Goal: Task Accomplishment & Management: Manage account settings

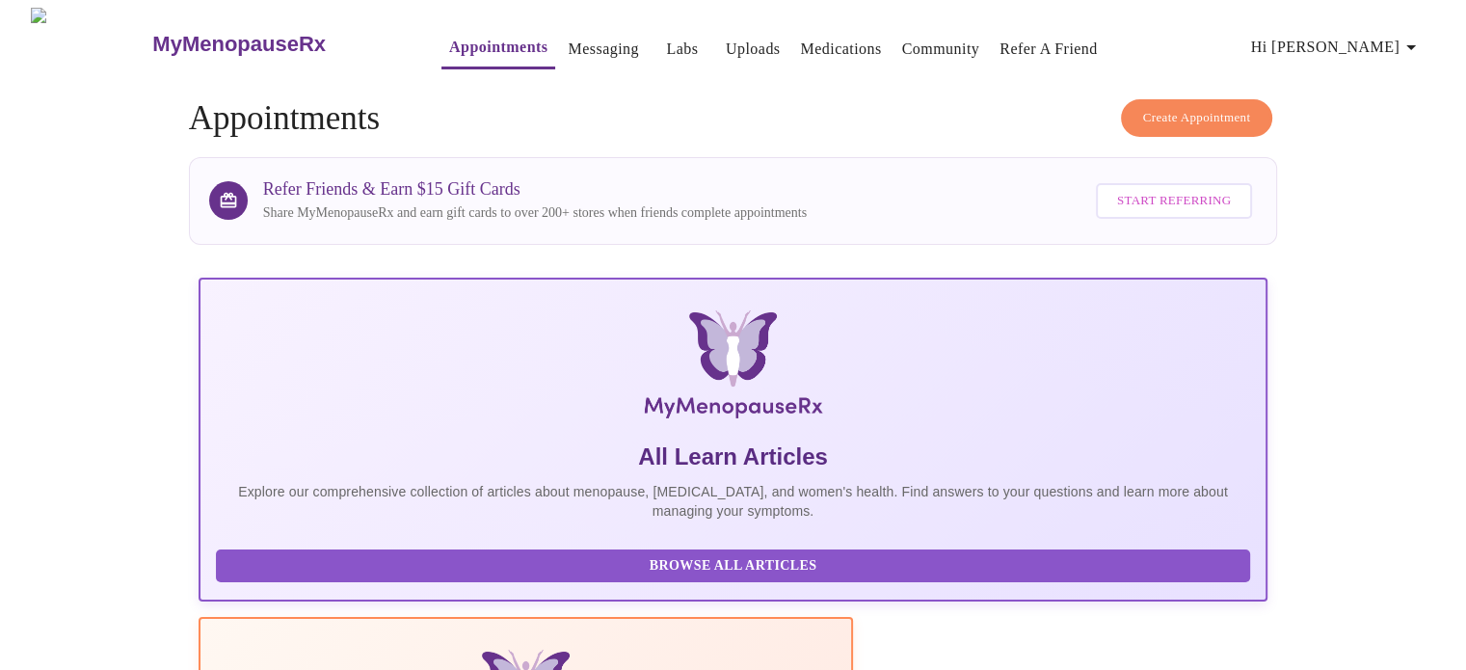
click at [1416, 45] on icon "button" at bounding box center [1412, 47] width 10 height 5
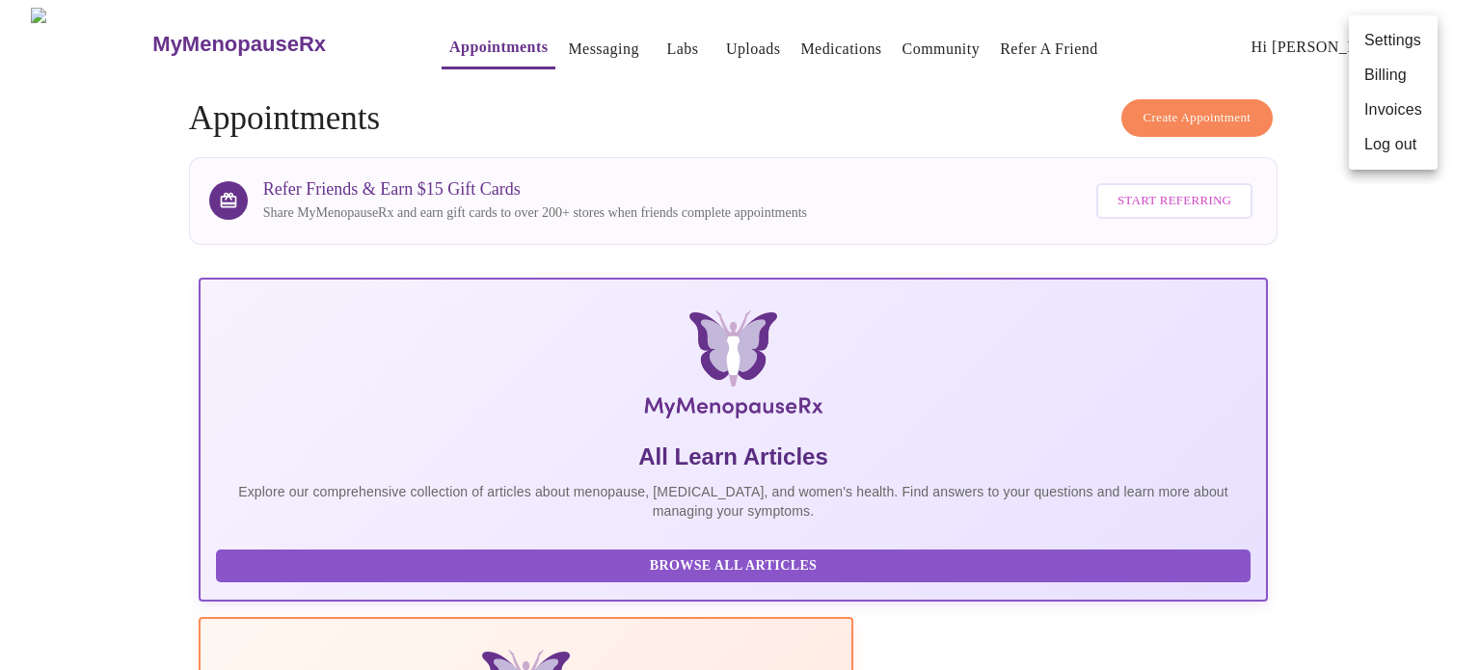
click at [1372, 142] on li "Log out" at bounding box center [1393, 144] width 89 height 35
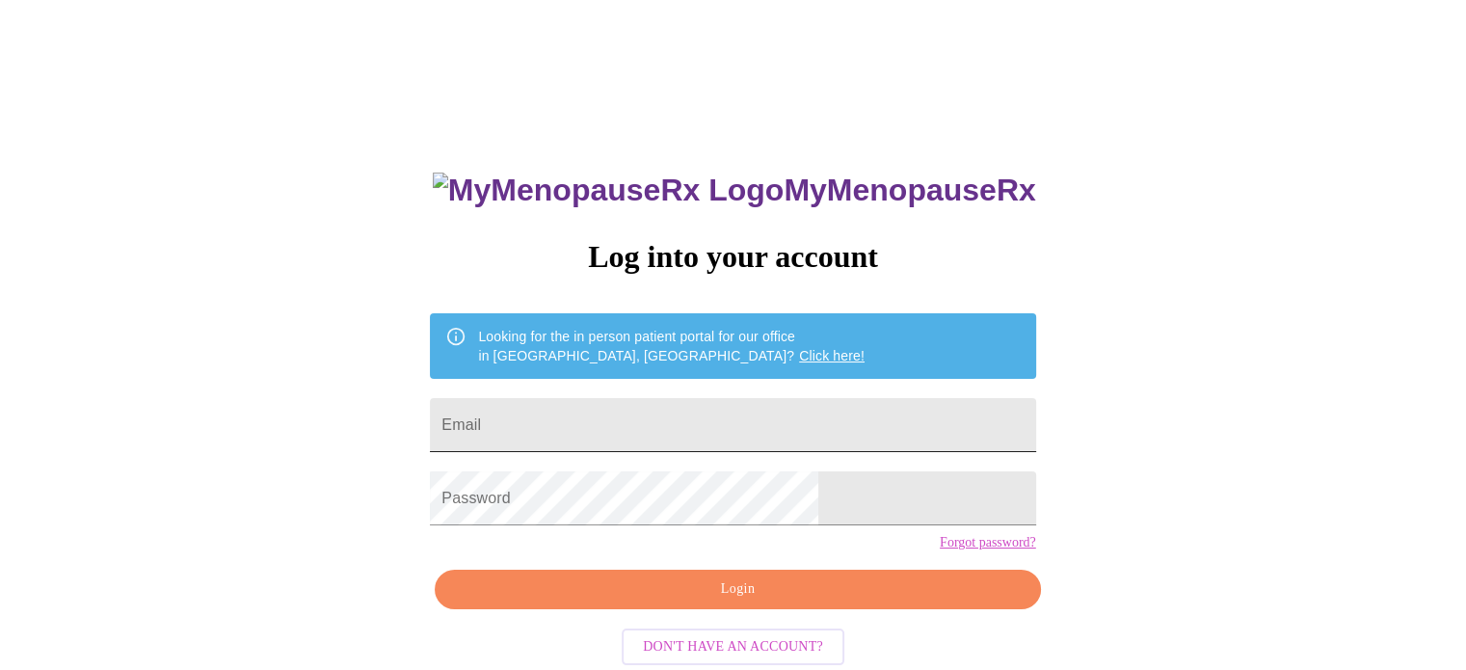
click at [801, 423] on input "Email" at bounding box center [732, 425] width 605 height 54
type input "[EMAIL_ADDRESS][DOMAIN_NAME]"
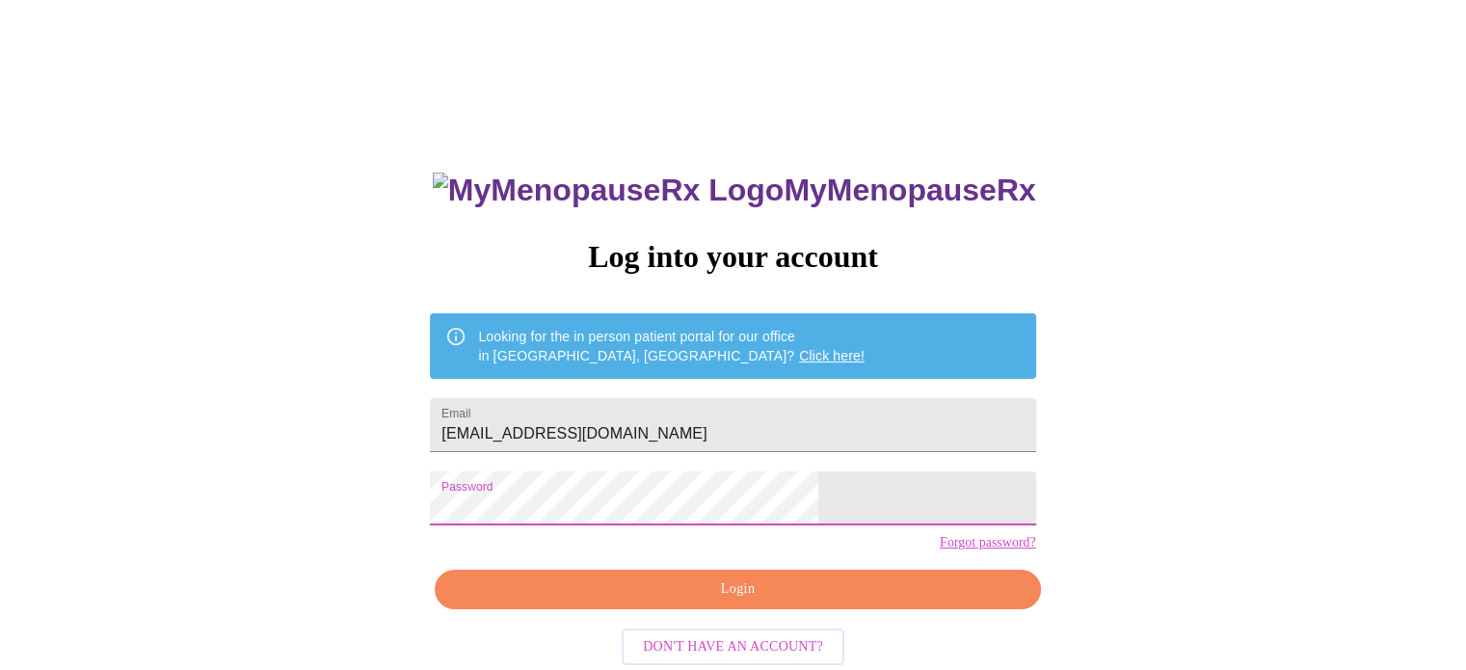
click at [678, 602] on span "Login" at bounding box center [737, 589] width 561 height 24
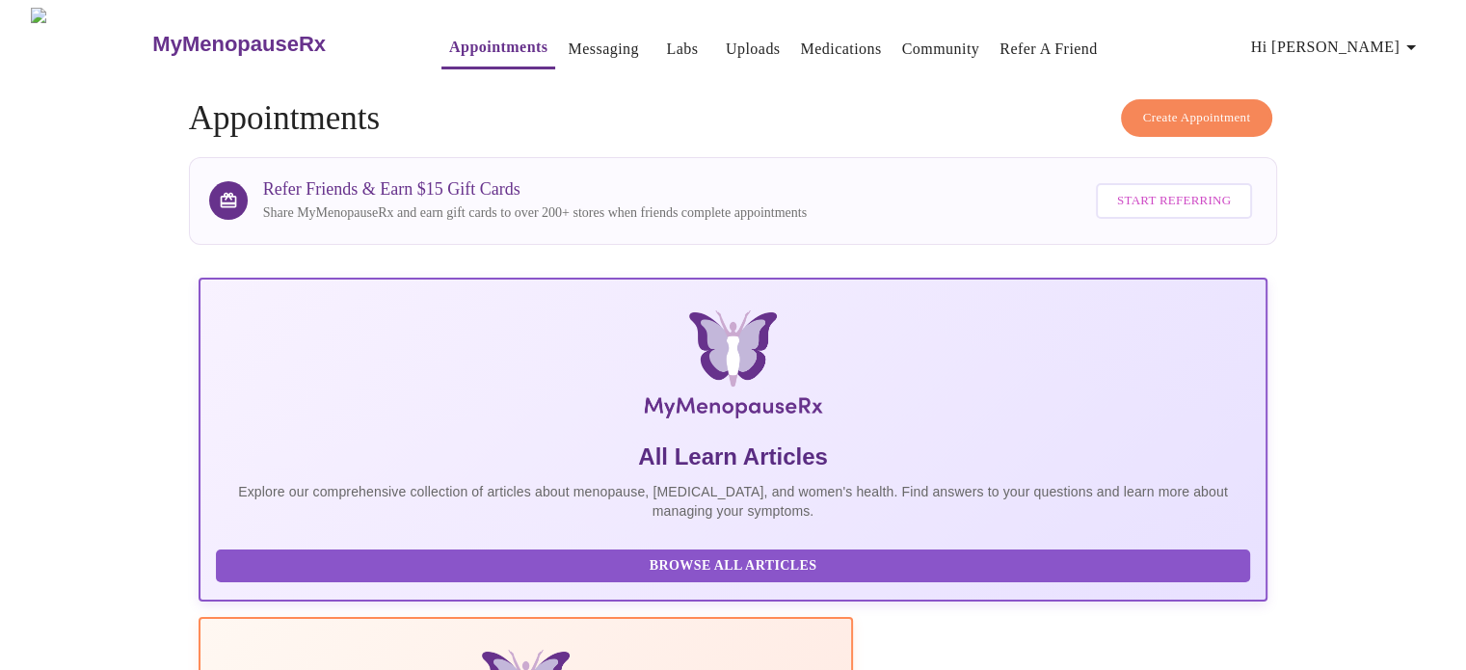
click at [1416, 45] on icon "button" at bounding box center [1412, 47] width 10 height 5
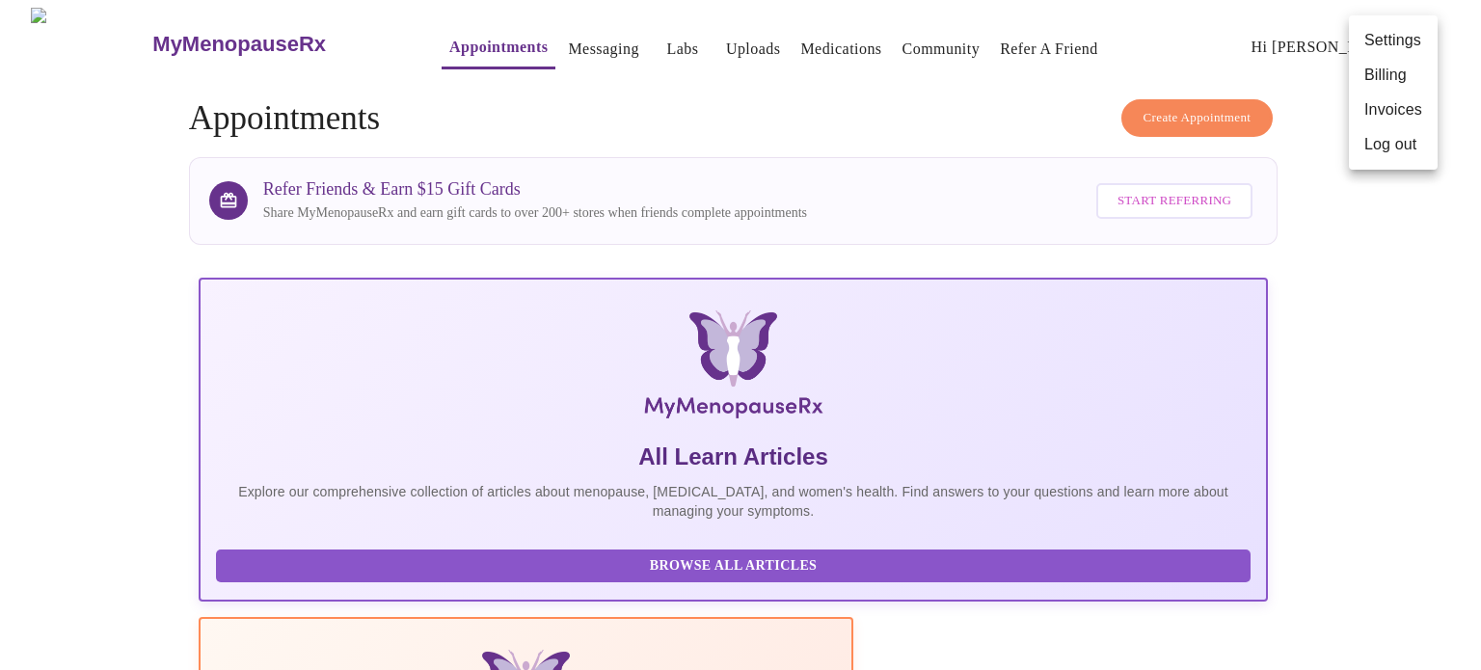
click at [1386, 141] on li "Log out" at bounding box center [1393, 144] width 89 height 35
